Goal: Information Seeking & Learning: Understand process/instructions

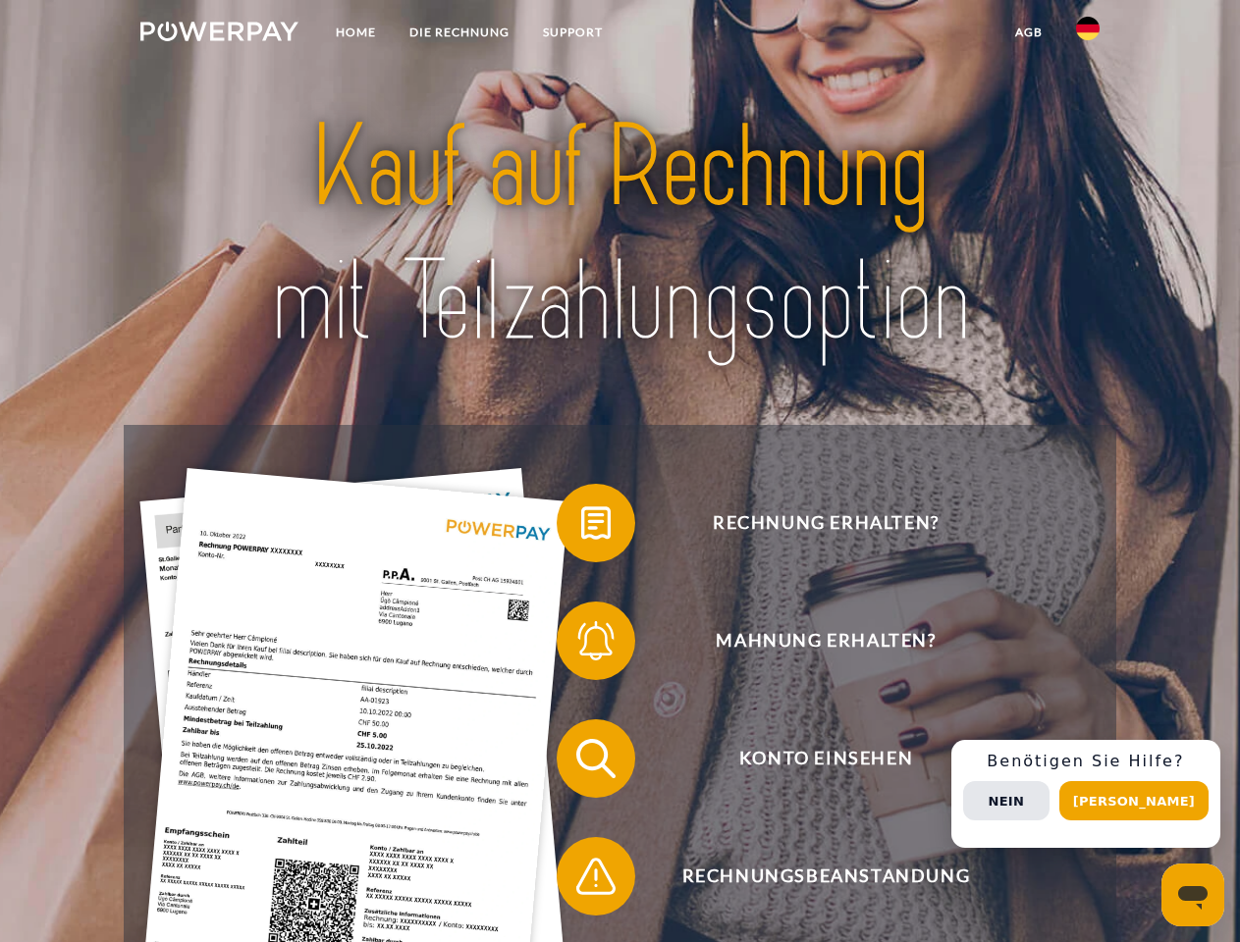
click at [219, 34] on img at bounding box center [219, 32] width 158 height 20
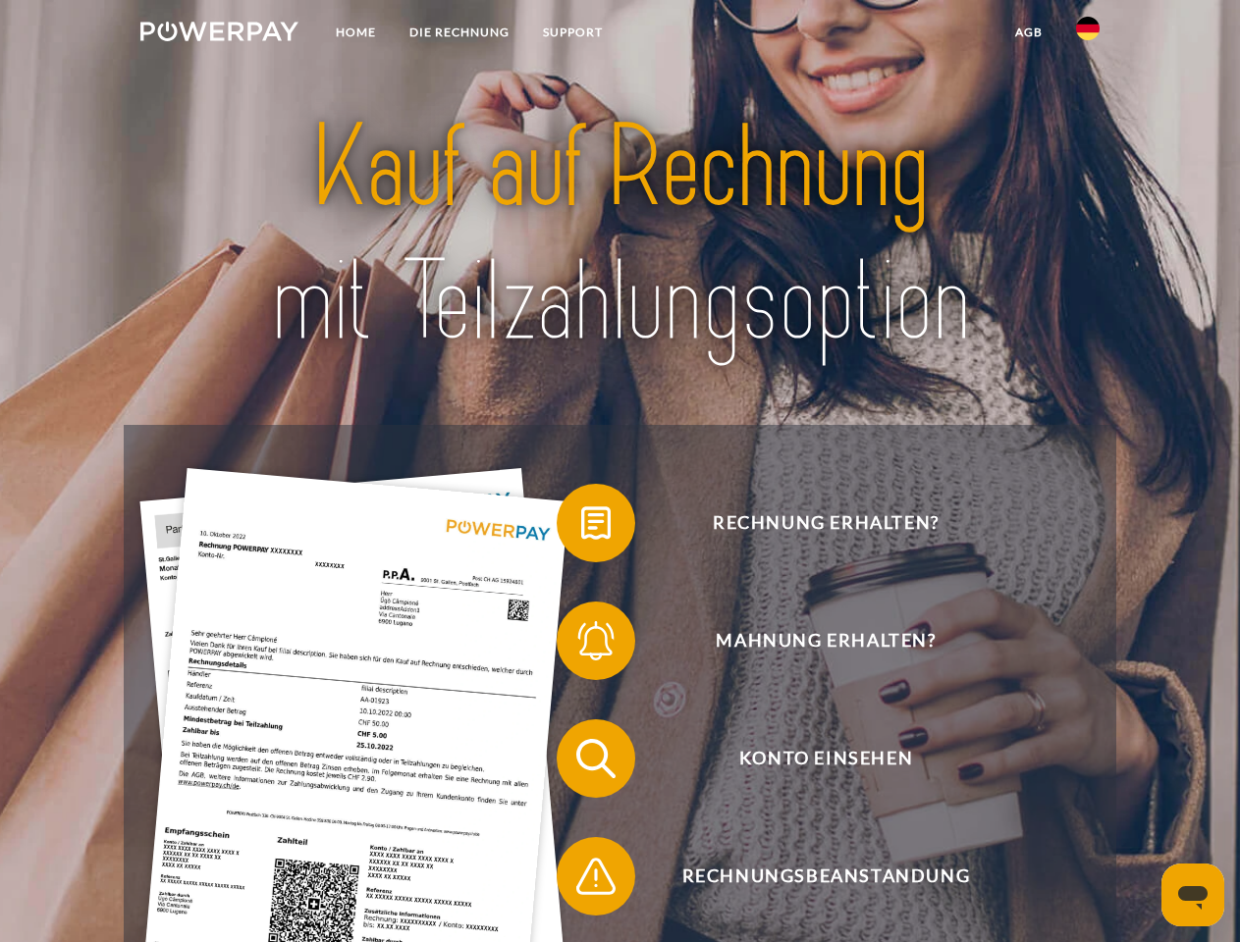
click at [1088, 34] on img at bounding box center [1088, 29] width 24 height 24
click at [1028, 32] on link "agb" at bounding box center [1028, 32] width 61 height 35
click at [581, 527] on span at bounding box center [566, 523] width 98 height 98
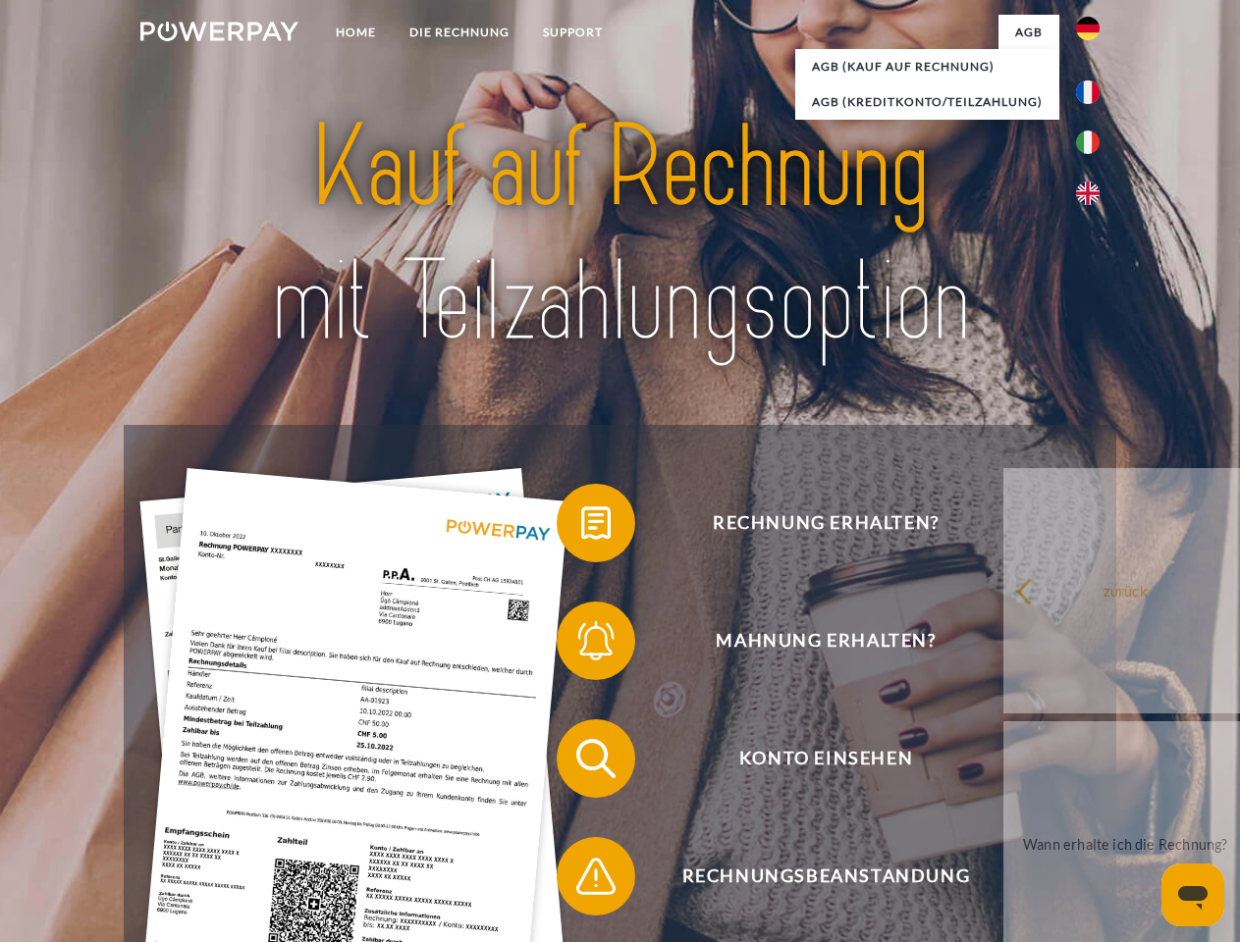
click at [581, 645] on span at bounding box center [566, 641] width 98 height 98
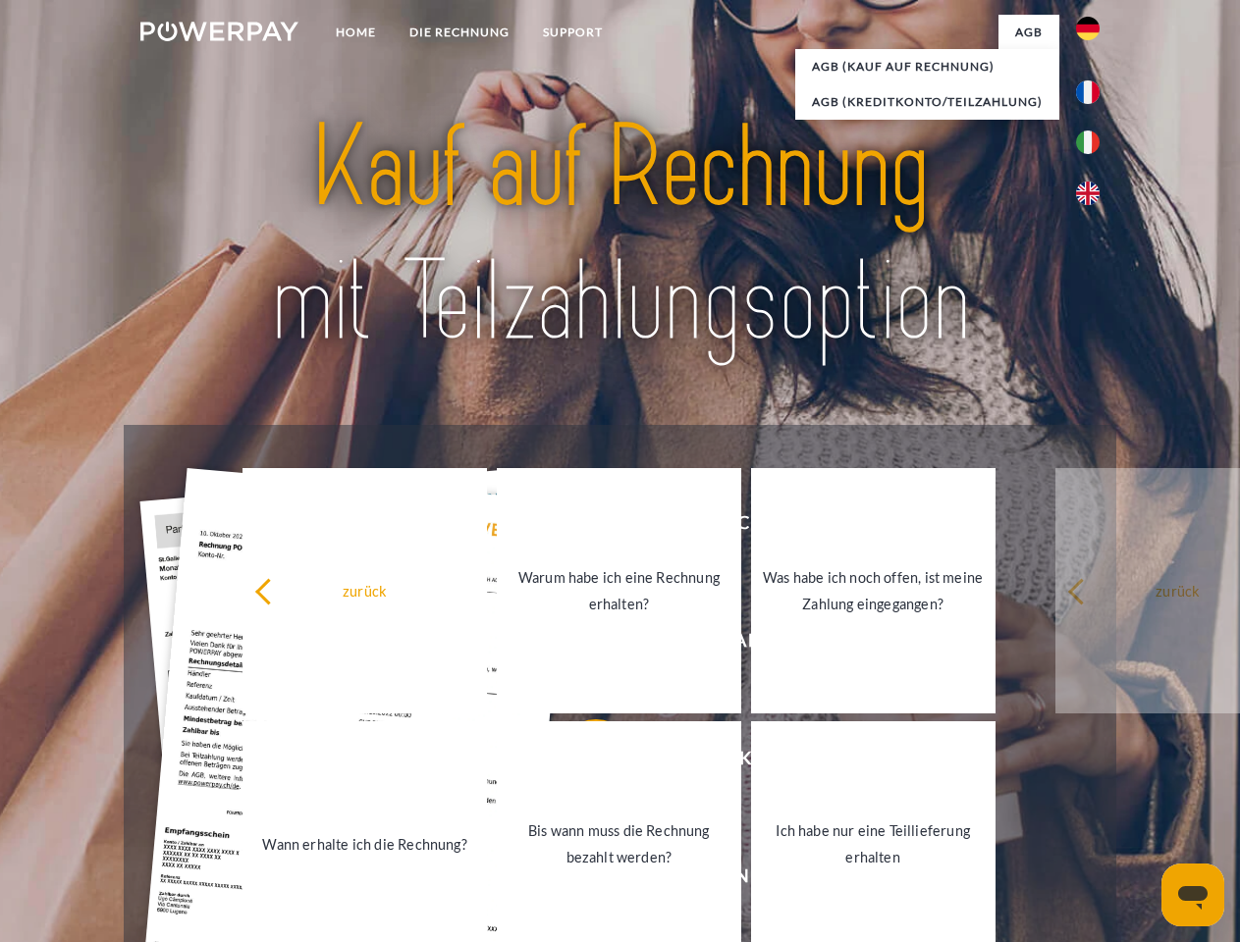
click at [581, 763] on link "Bis wann muss die Rechnung bezahlt werden?" at bounding box center [619, 844] width 244 height 245
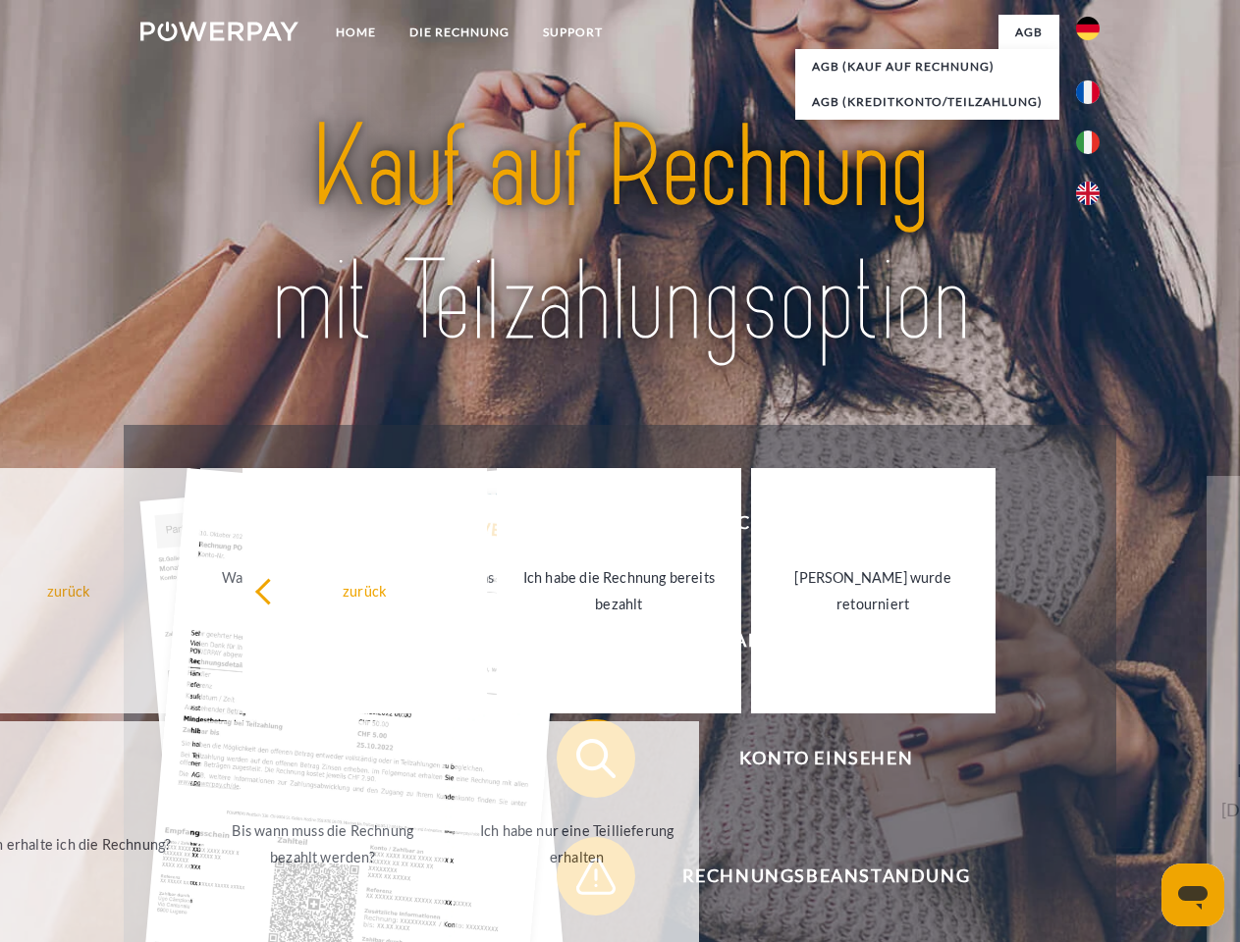
click at [581, 881] on span at bounding box center [566, 877] width 98 height 98
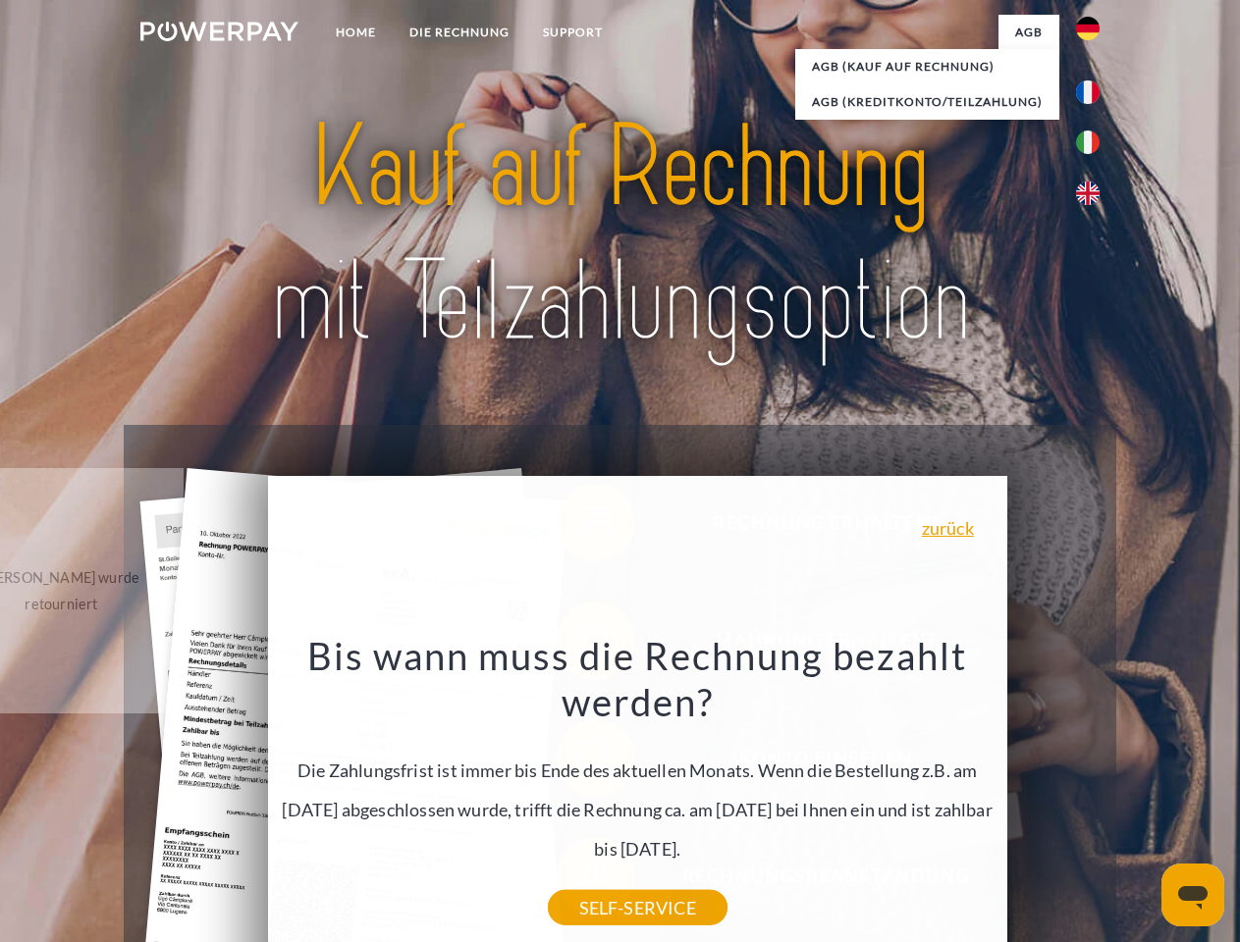
click at [1093, 794] on div "Rechnung erhalten? Mahnung erhalten? Konto einsehen" at bounding box center [620, 817] width 992 height 785
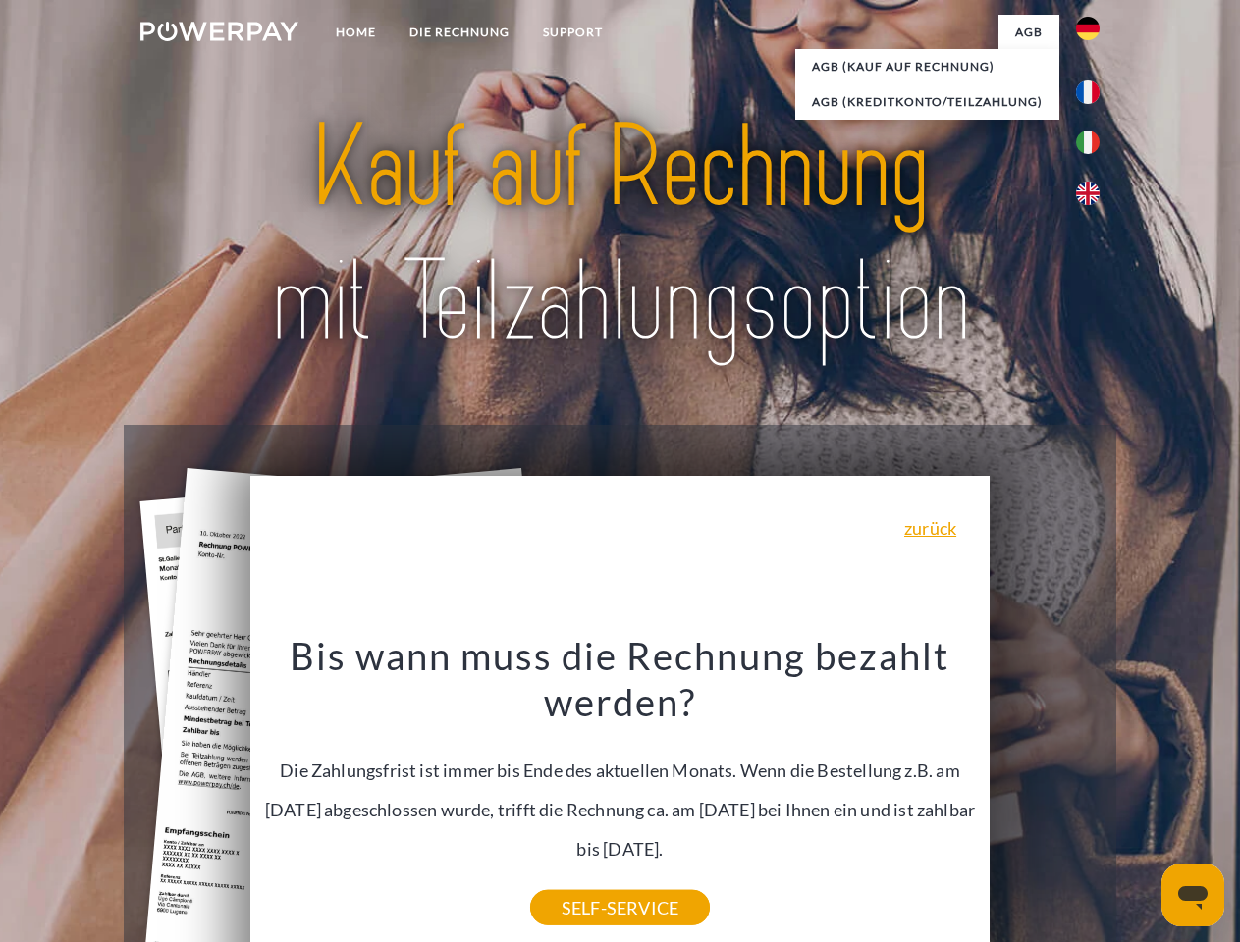
click at [1045, 798] on span "Konto einsehen" at bounding box center [825, 759] width 481 height 79
click at [1141, 801] on header "Home DIE RECHNUNG SUPPORT" at bounding box center [620, 678] width 1240 height 1356
